Goal: Information Seeking & Learning: Understand process/instructions

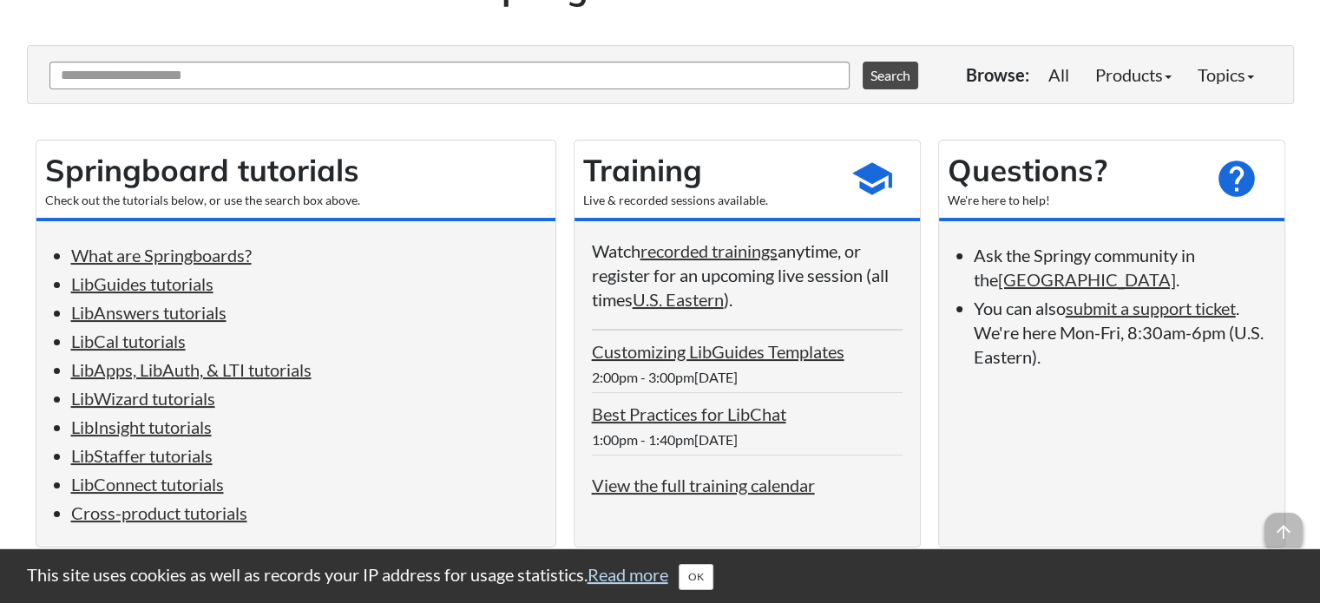
scroll to position [194, 0]
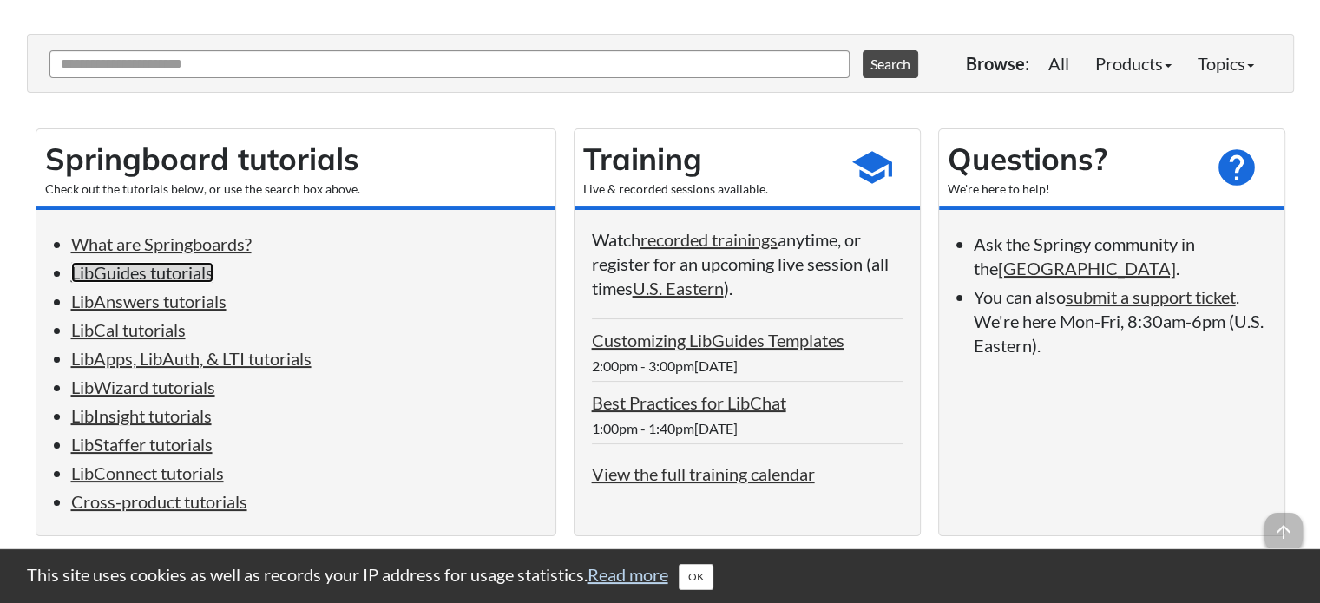
click at [177, 276] on link "LibGuides tutorials" at bounding box center [142, 272] width 142 height 21
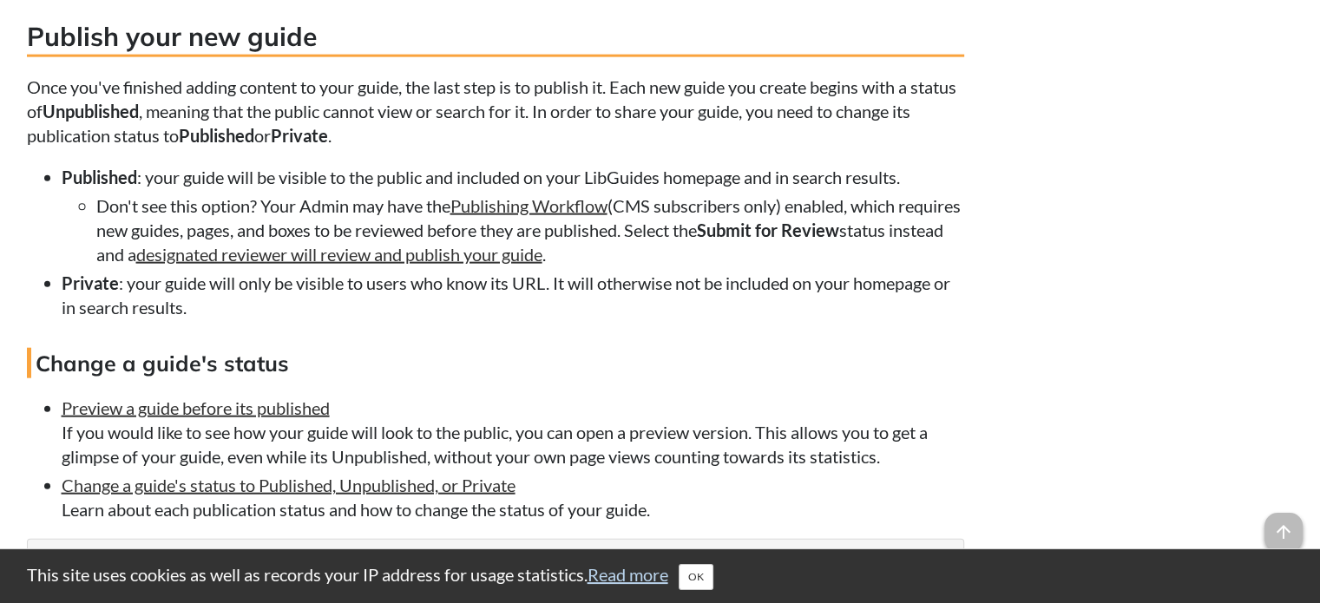
scroll to position [4363, 0]
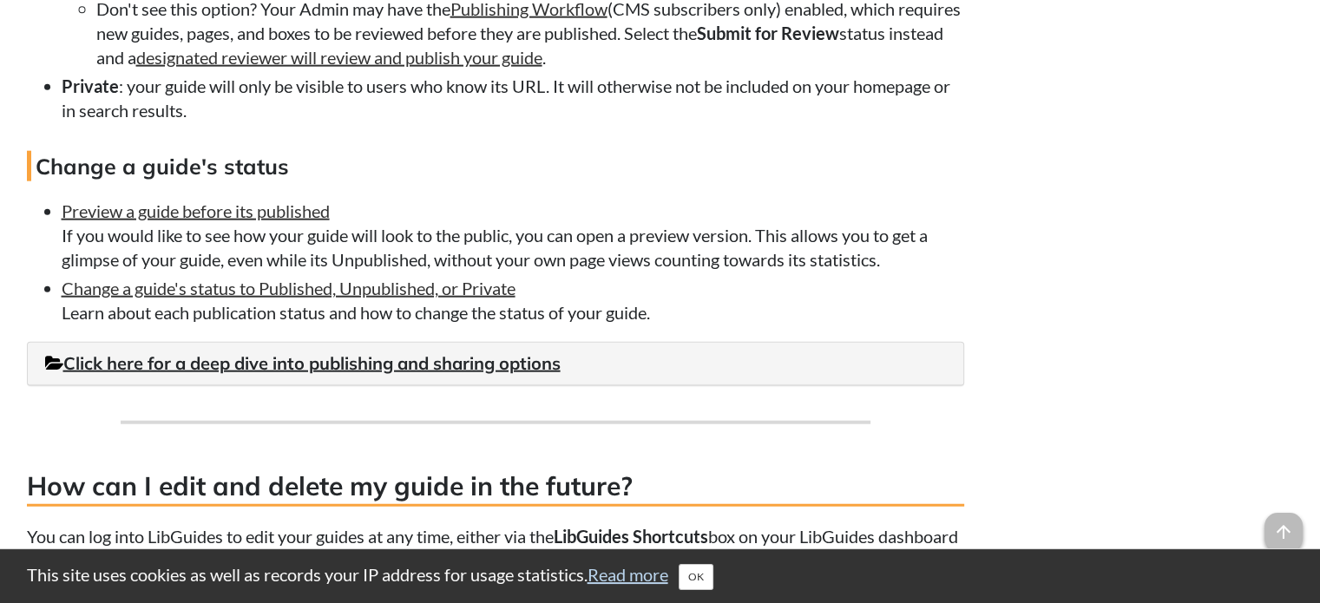
scroll to position [4278, 0]
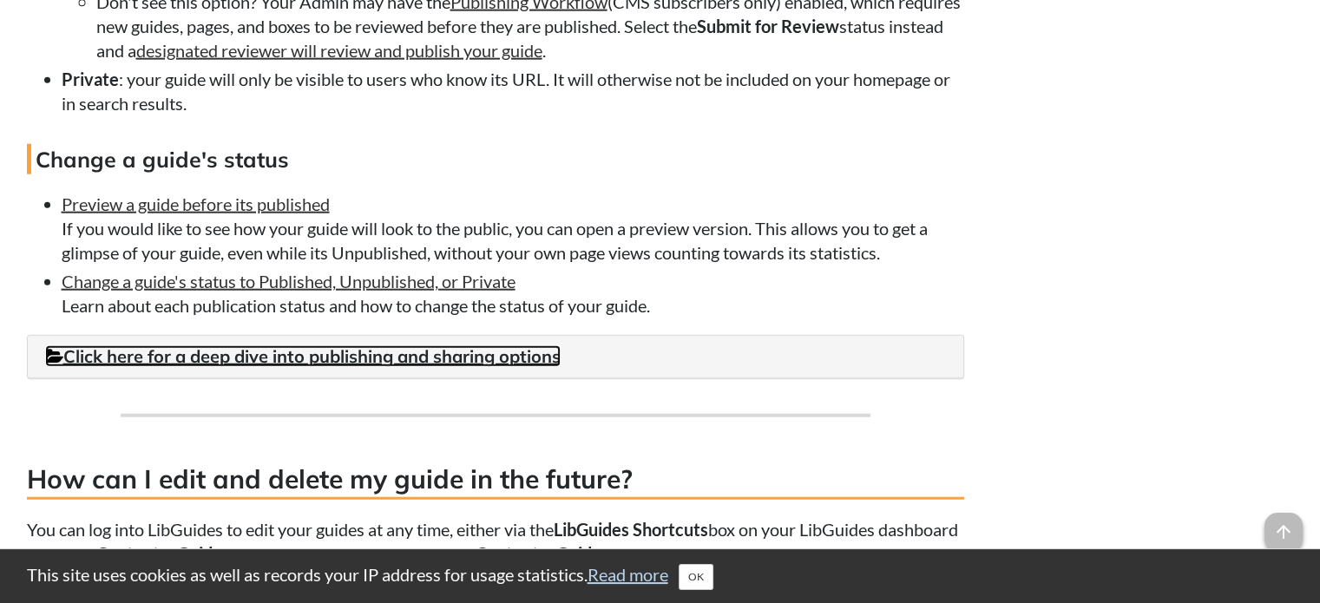
click at [515, 367] on link "Click here for a deep dive into publishing and sharing options" at bounding box center [302, 356] width 515 height 22
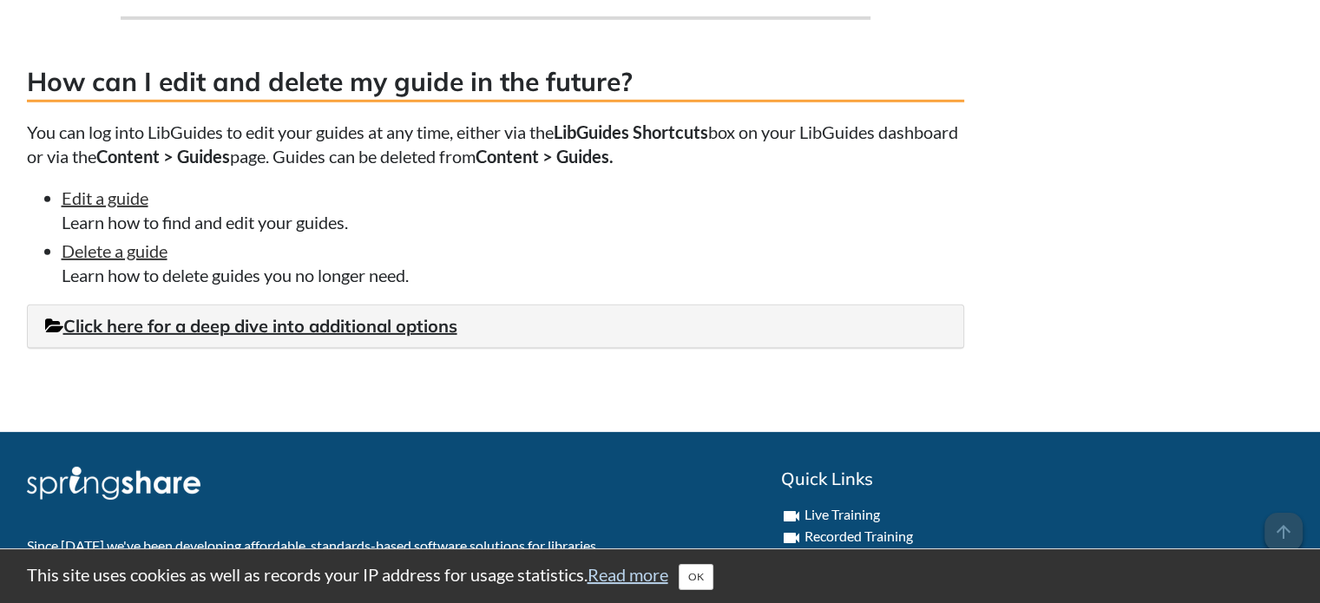
scroll to position [5248, 0]
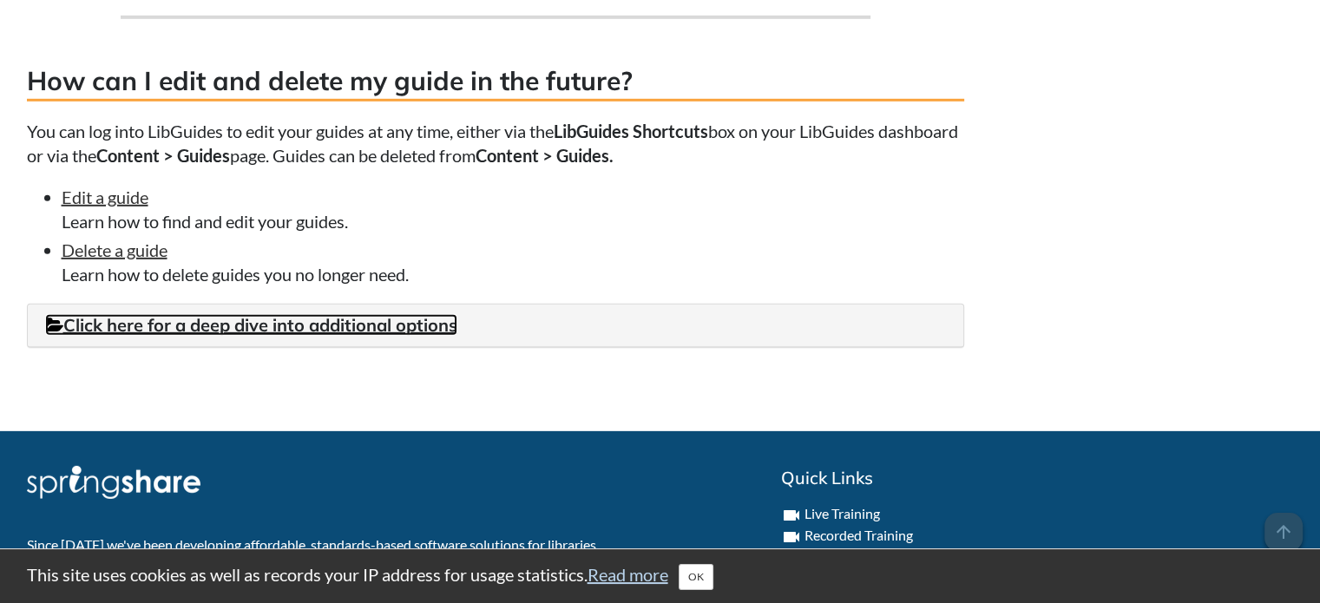
click at [374, 336] on link "Click here for a deep dive into additional options" at bounding box center [251, 325] width 412 height 22
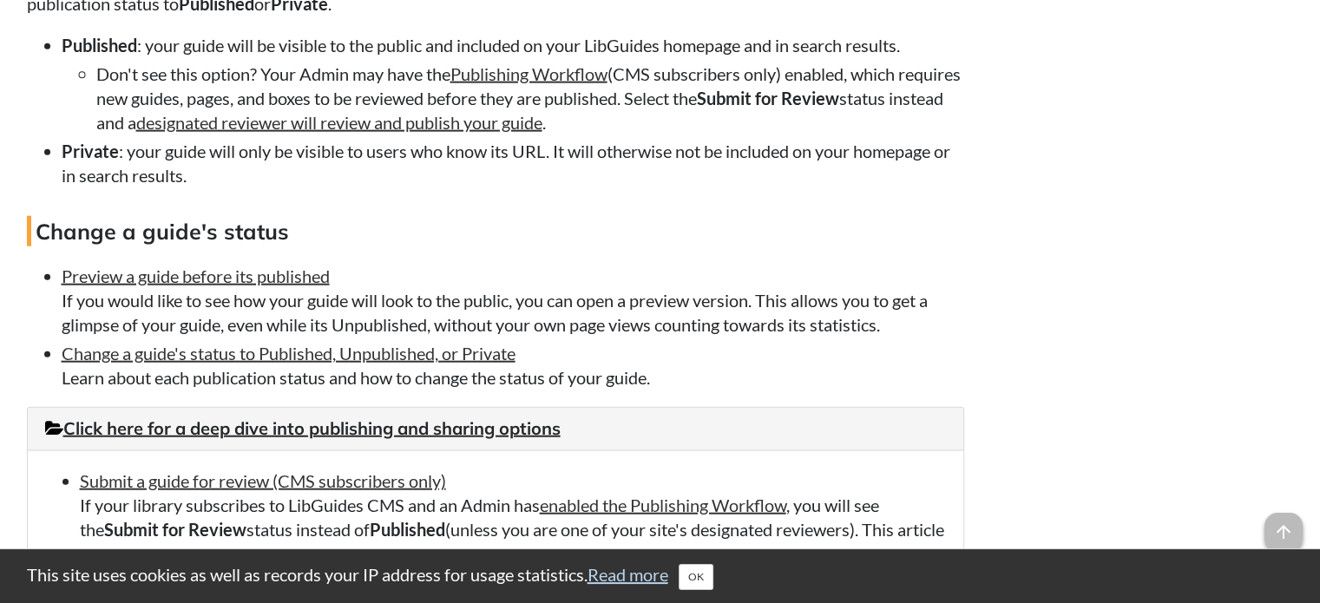
scroll to position [4205, 0]
click at [299, 287] on link "Preview a guide before its published" at bounding box center [196, 276] width 268 height 21
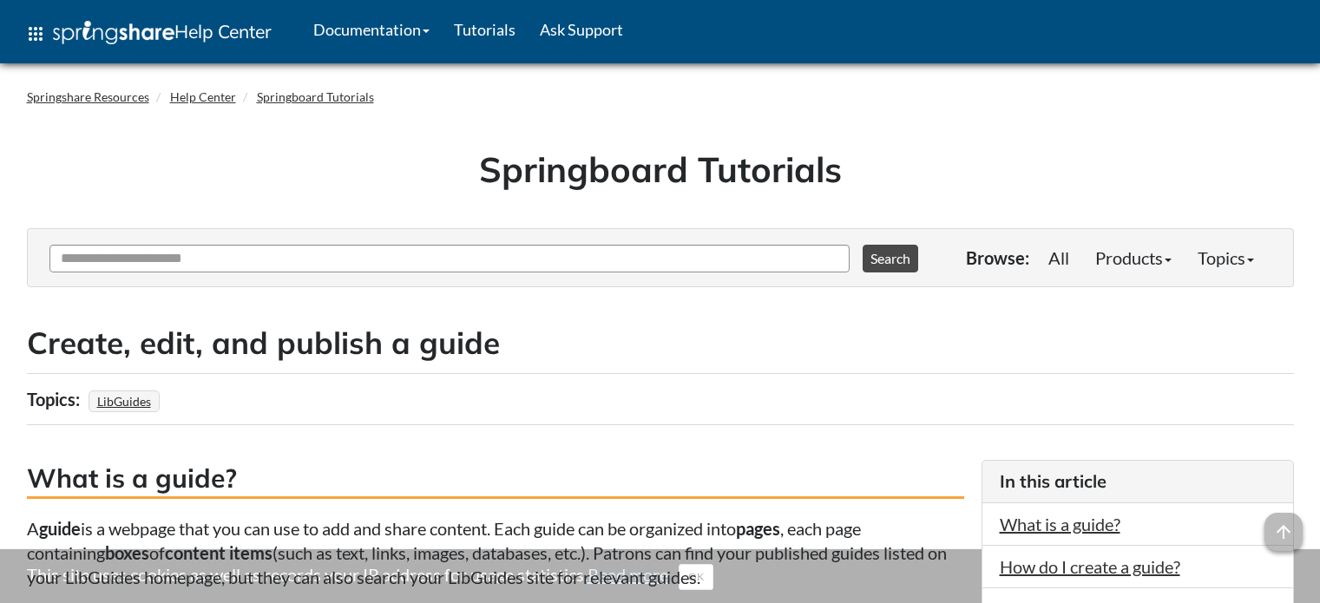
scroll to position [3794, 0]
